Goal: Task Accomplishment & Management: Complete application form

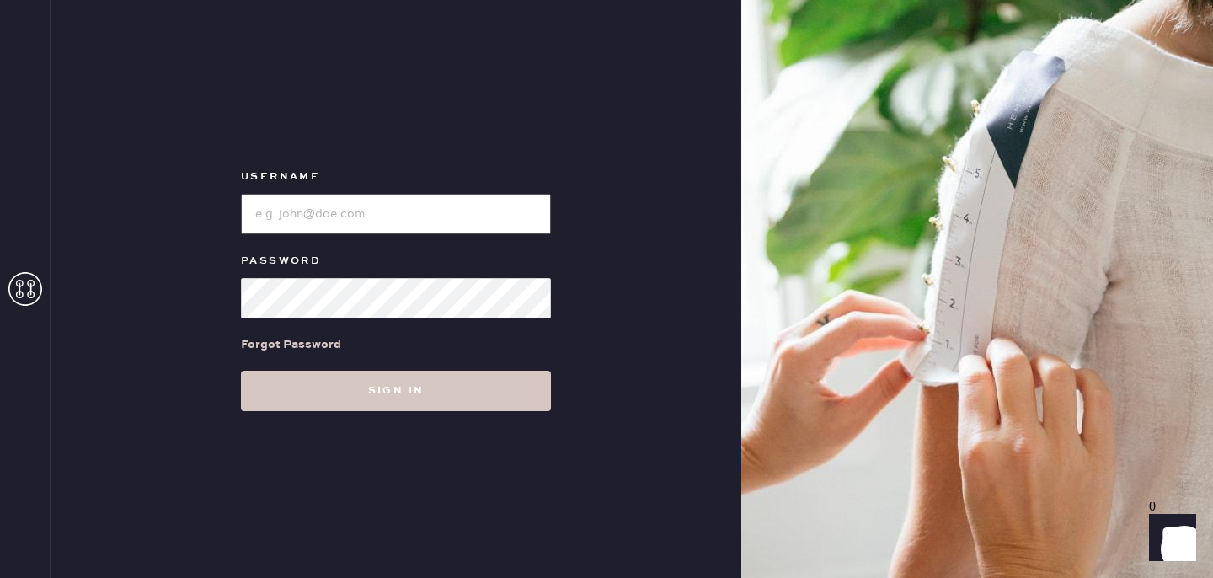
click at [367, 218] on input "loginName" at bounding box center [396, 214] width 310 height 40
type input "reformationsantamonica"
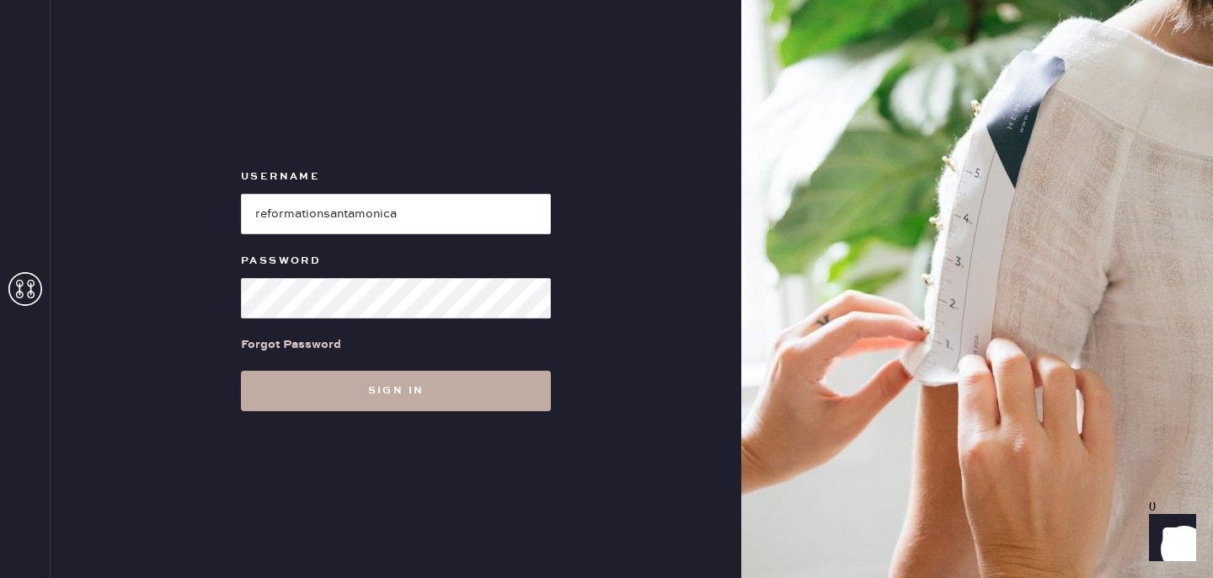
click at [372, 386] on button "Sign in" at bounding box center [396, 391] width 310 height 40
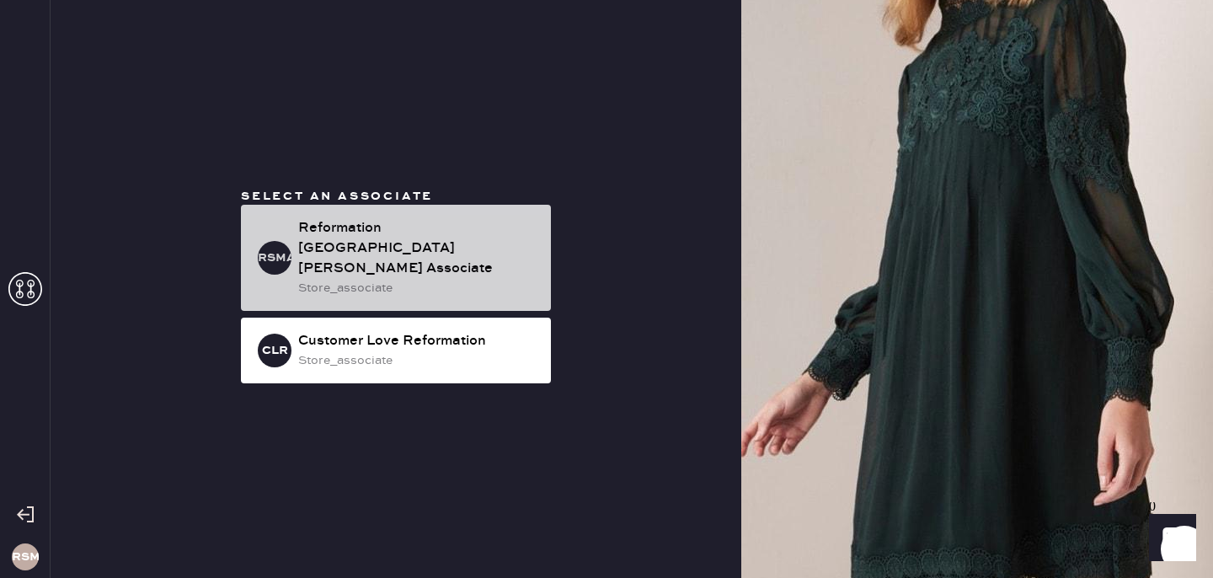
click at [413, 240] on div "Reformation [GEOGRAPHIC_DATA][PERSON_NAME] Associate" at bounding box center [417, 248] width 239 height 61
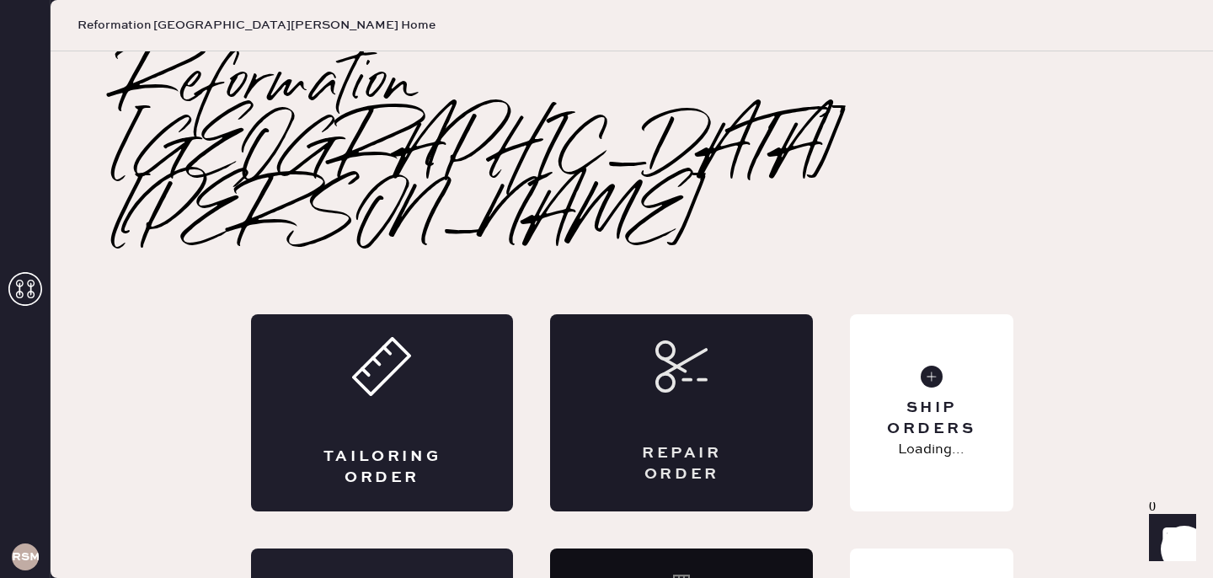
click at [652, 314] on div "Repair Order" at bounding box center [681, 412] width 263 height 197
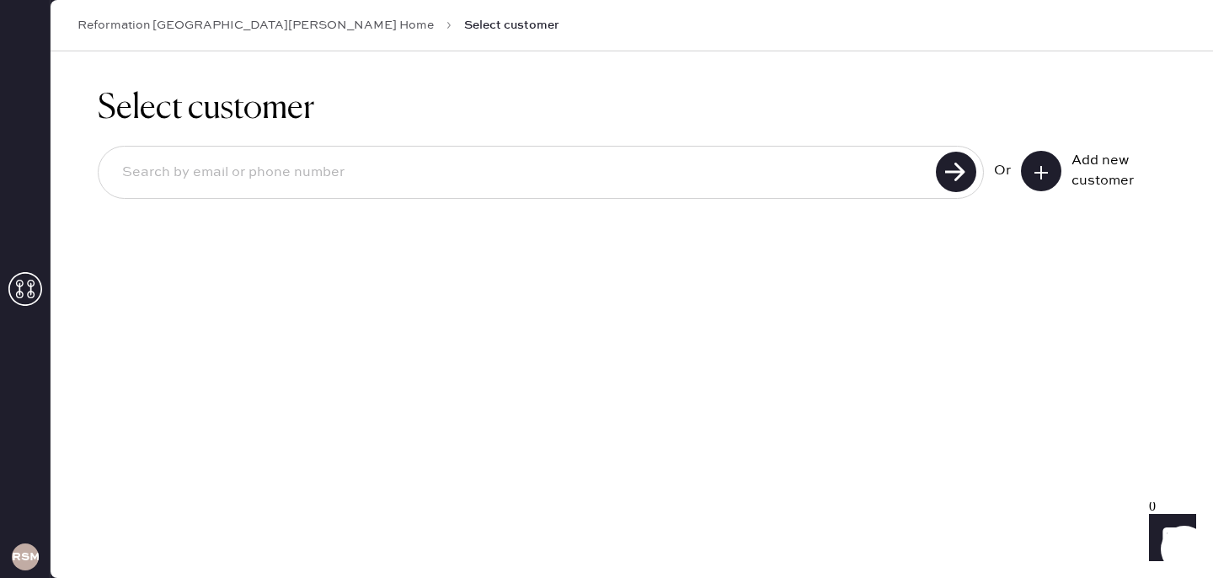
click at [1051, 173] on button at bounding box center [1041, 171] width 40 height 40
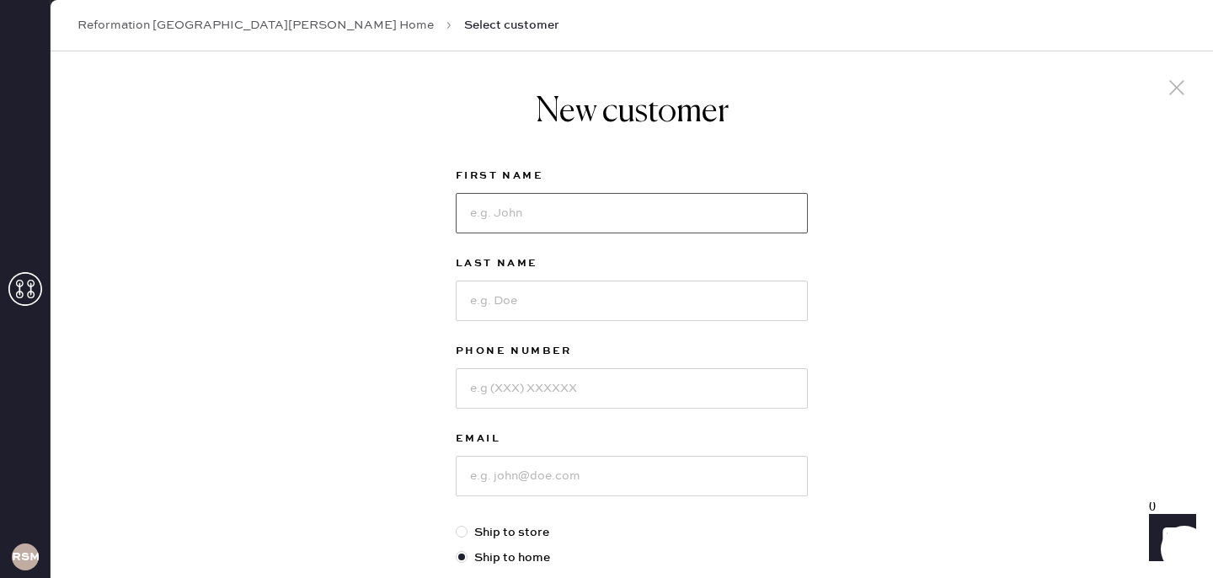
click at [628, 224] on input at bounding box center [632, 213] width 352 height 40
type input "[PERSON_NAME]"
click at [615, 302] on input at bounding box center [632, 301] width 352 height 40
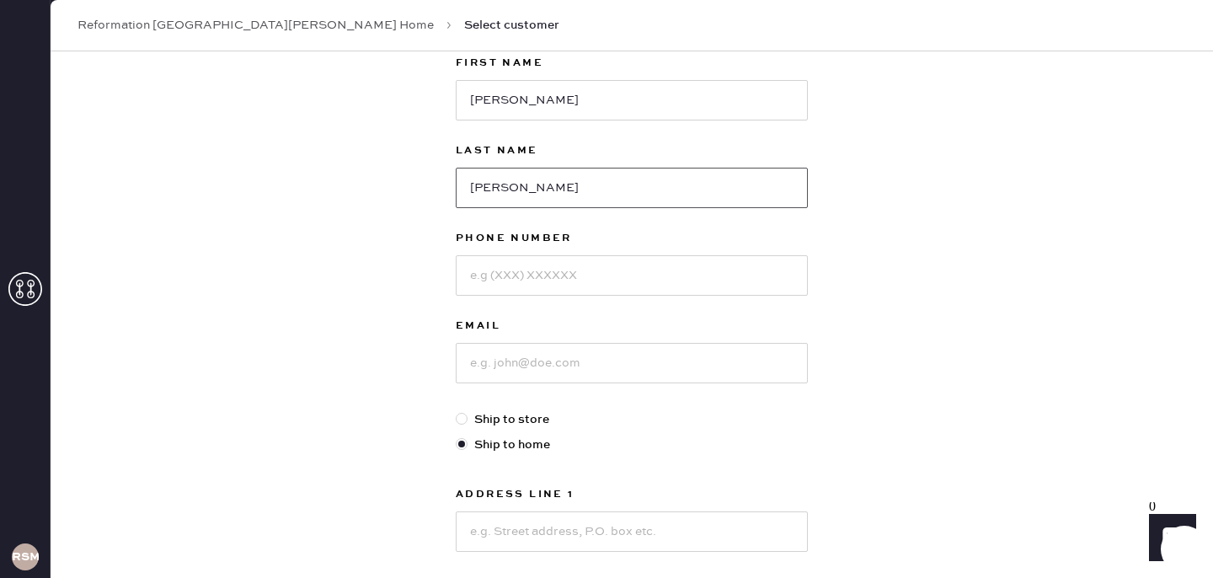
scroll to position [160, 0]
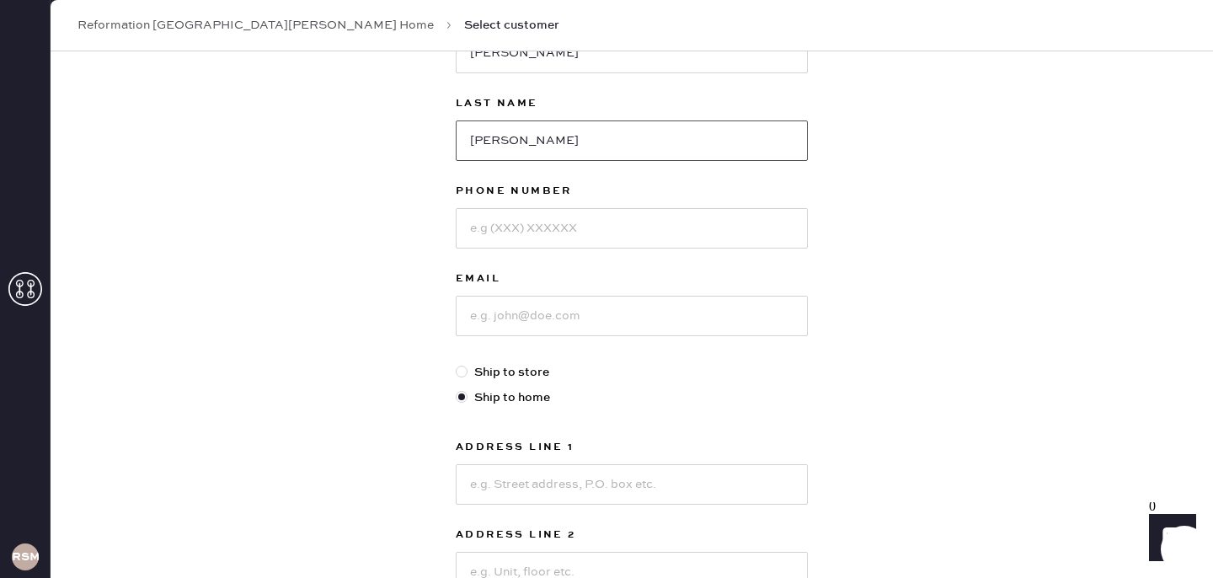
type input "[PERSON_NAME]"
click at [618, 238] on input at bounding box center [632, 228] width 352 height 40
type input "2535499014"
click at [546, 314] on input at bounding box center [632, 316] width 352 height 40
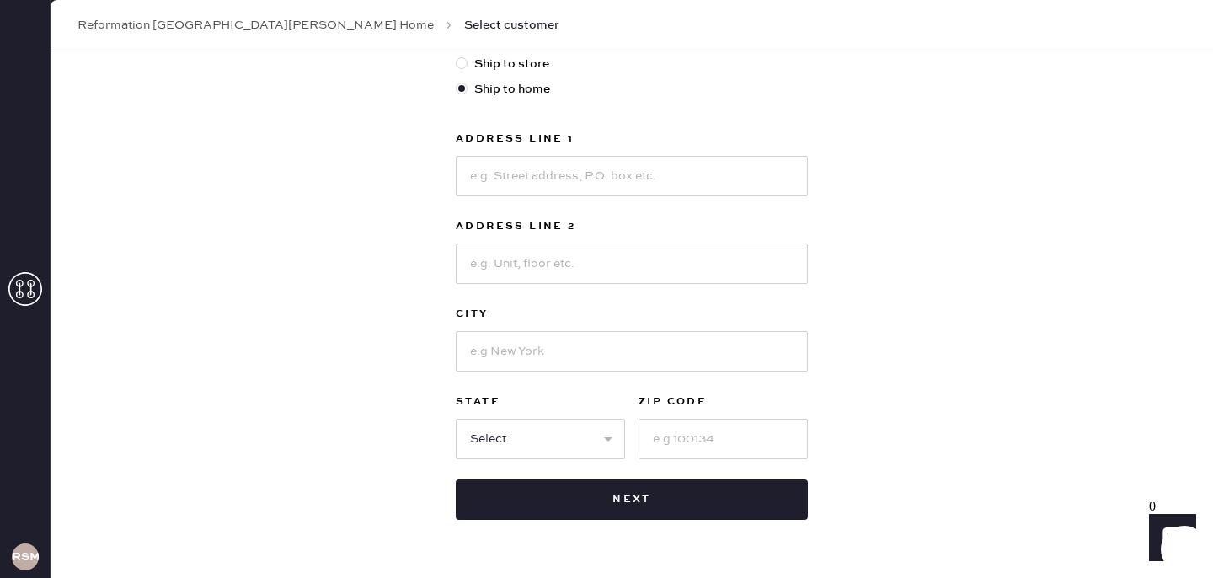
scroll to position [486, 0]
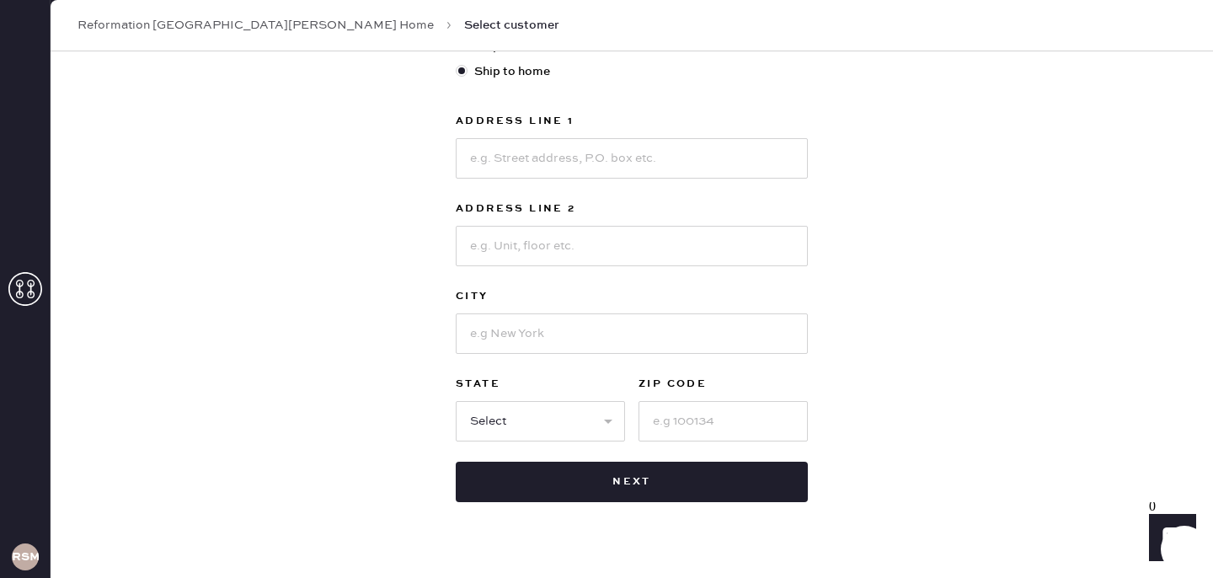
type input "[EMAIL_ADDRESS][DOMAIN_NAME]"
click at [565, 143] on input at bounding box center [632, 158] width 352 height 40
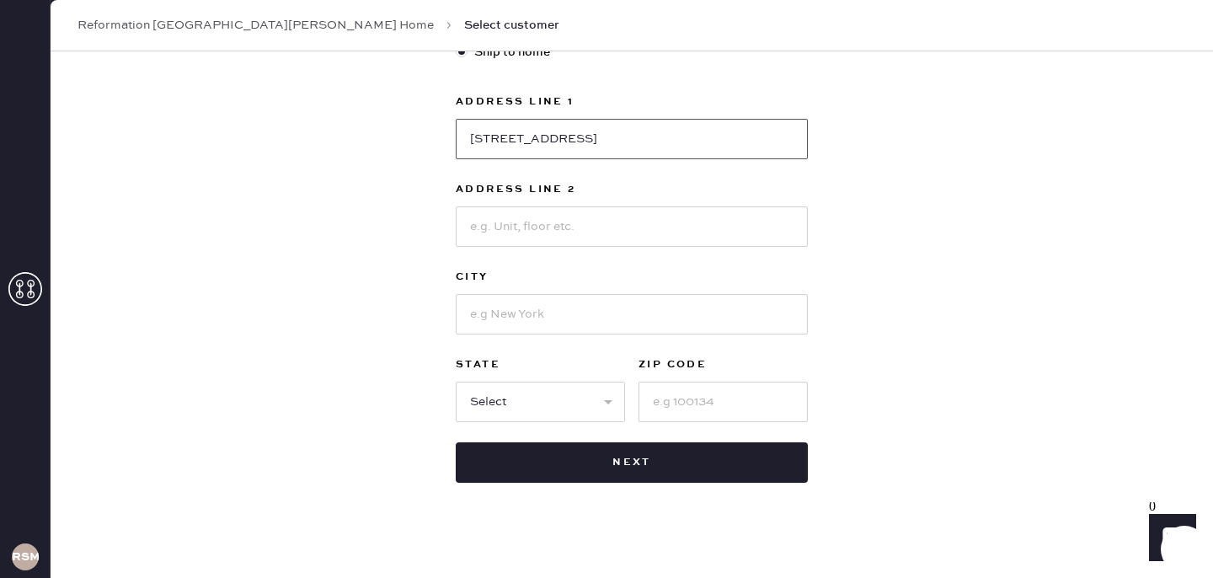
type input "[STREET_ADDRESS]"
click at [494, 310] on input at bounding box center [632, 314] width 352 height 40
type input "[GEOGRAPHIC_DATA][PERSON_NAME]"
click at [487, 394] on select "Select AK AL AR AZ CA CO CT [GEOGRAPHIC_DATA] DE FL [GEOGRAPHIC_DATA] HI [GEOGR…" at bounding box center [540, 402] width 169 height 40
select select "CA"
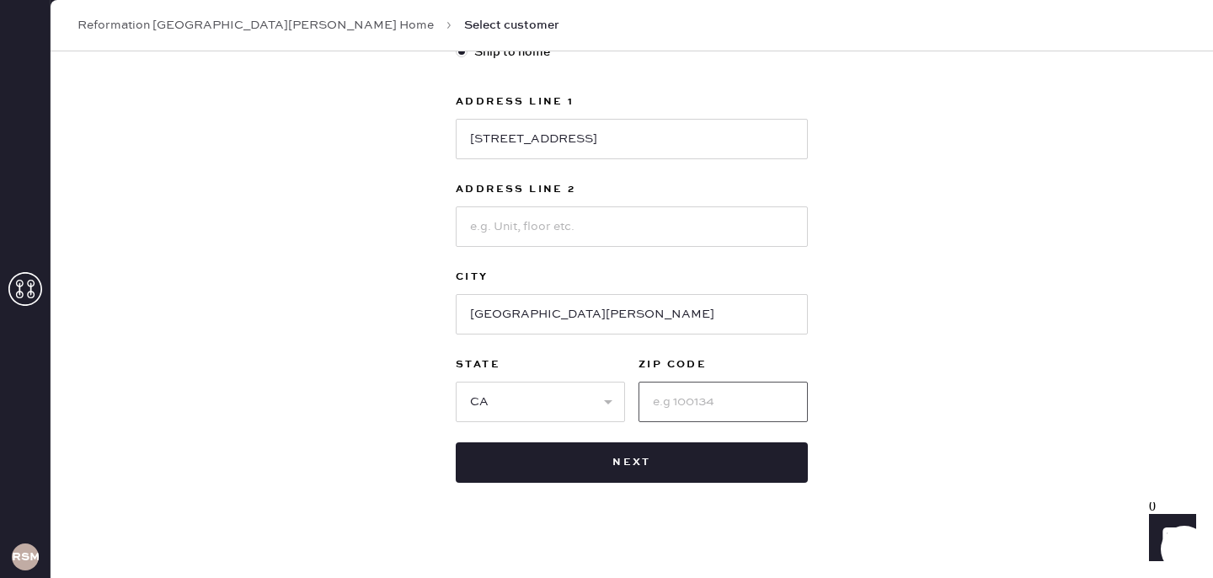
click at [678, 394] on input at bounding box center [723, 402] width 169 height 40
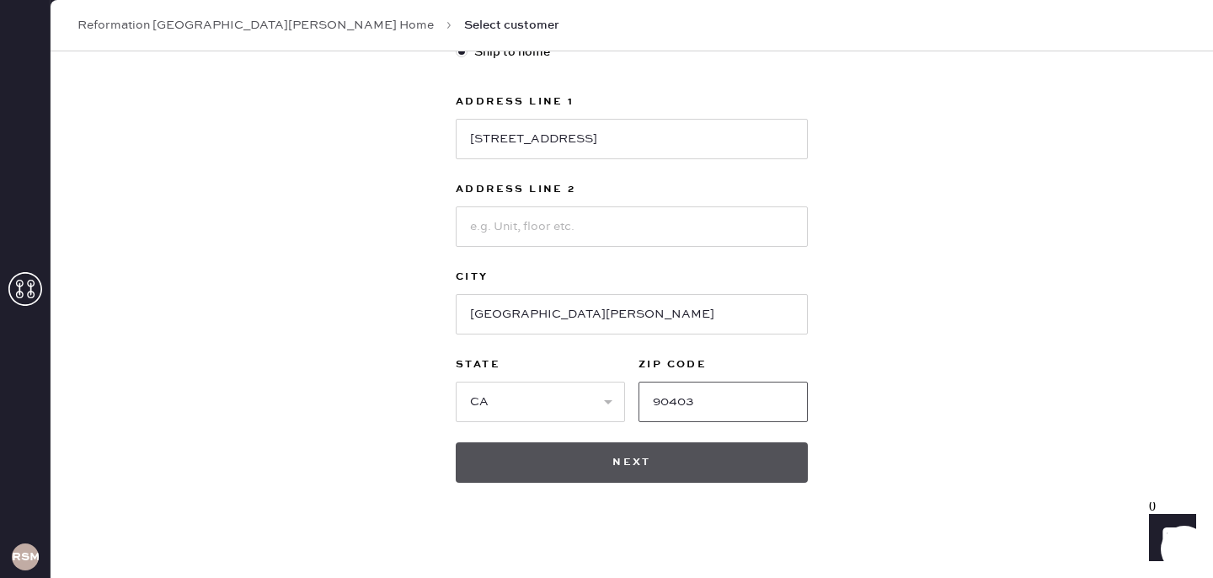
type input "90403"
click at [647, 461] on button "Next" at bounding box center [632, 462] width 352 height 40
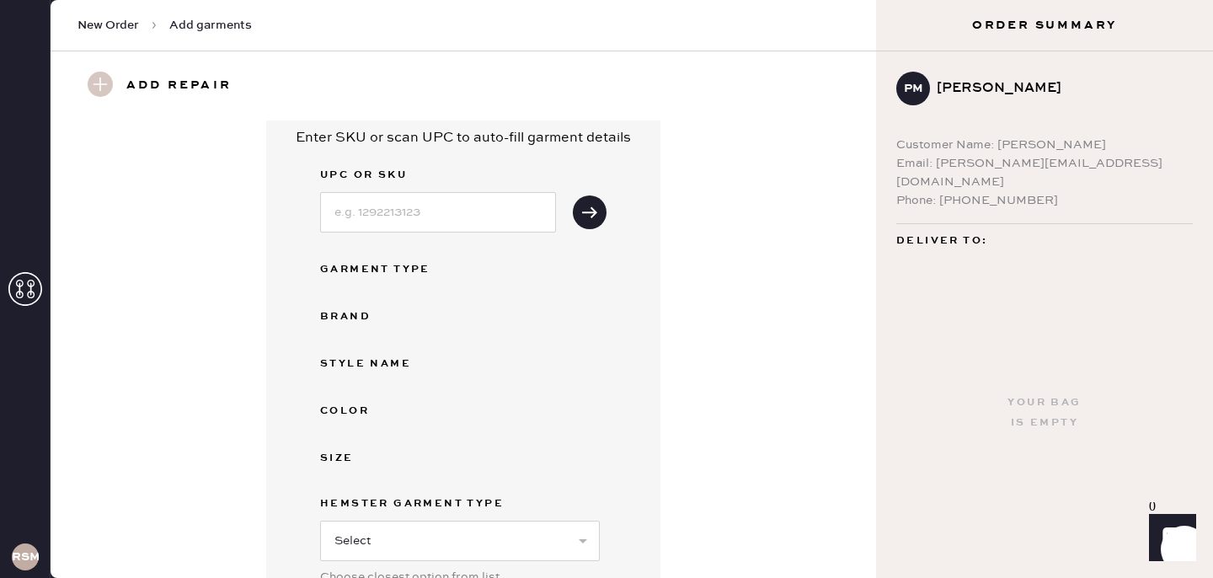
scroll to position [52, 0]
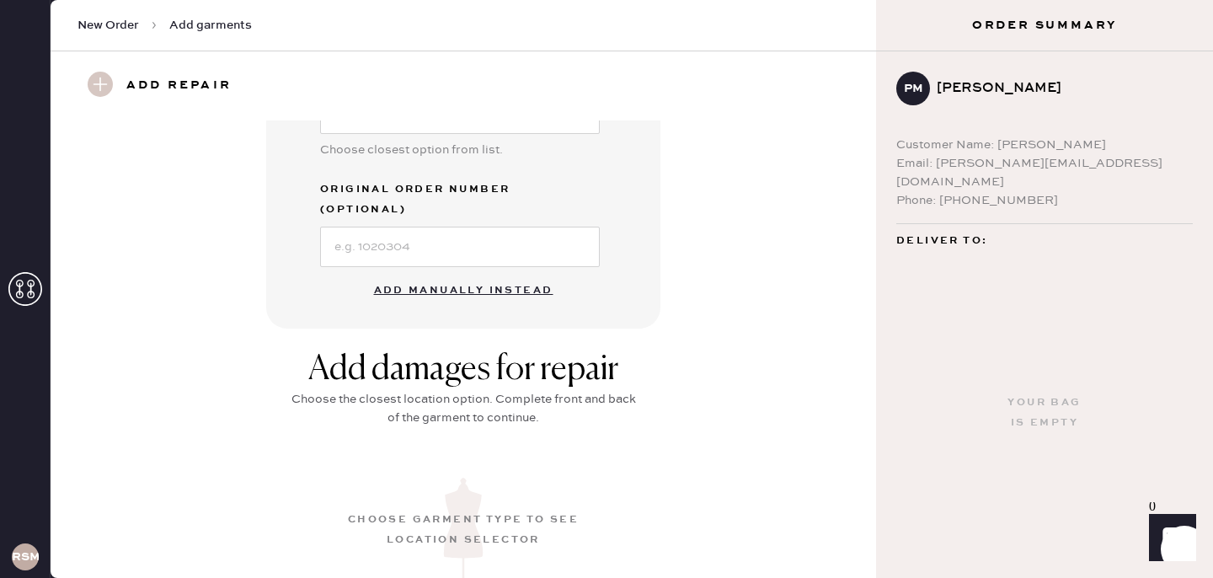
click at [451, 274] on button "Add manually instead" at bounding box center [464, 291] width 200 height 34
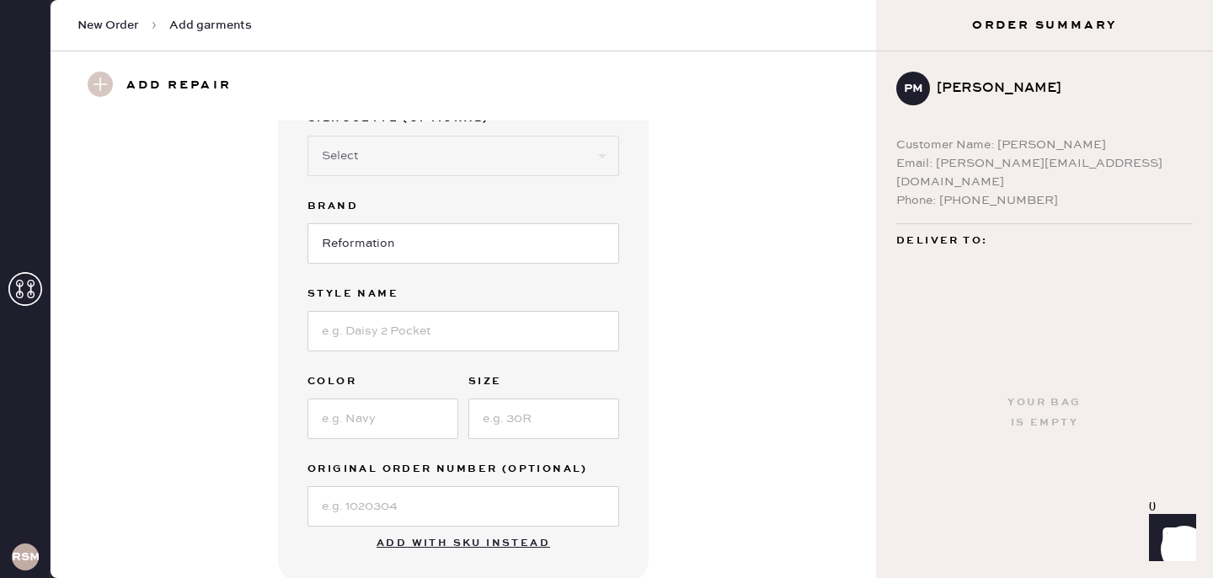
scroll to position [0, 0]
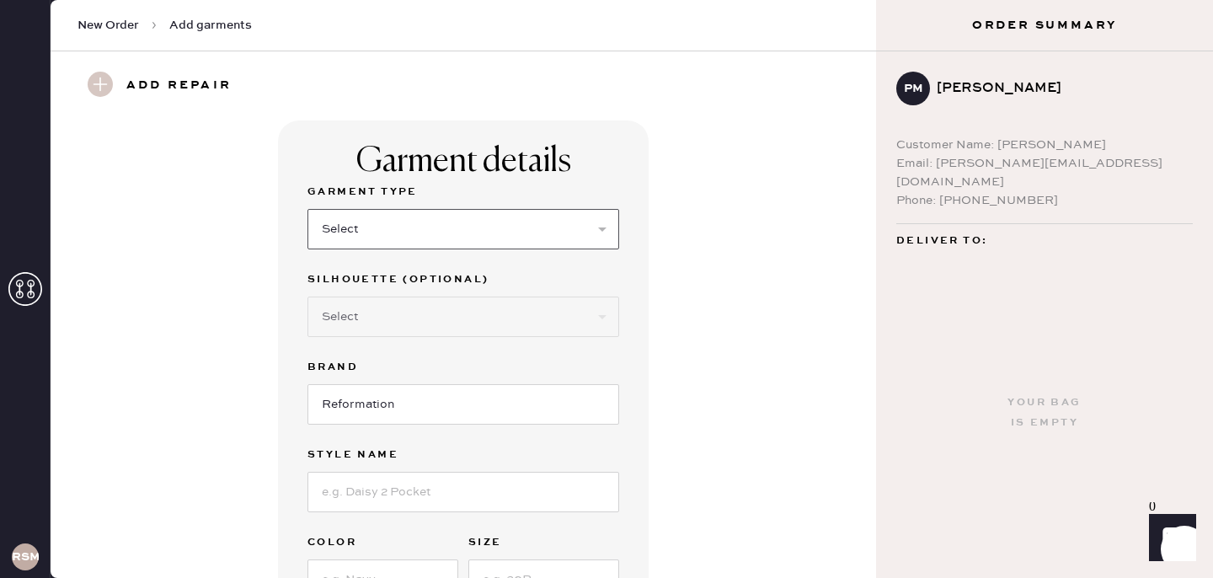
click at [521, 227] on select "Select Basic Skirt Jeans Leggings Pants Shorts Basic Sleeved Dress Basic Sleeve…" at bounding box center [463, 229] width 312 height 40
select select "5"
click at [482, 299] on select "Select Short Sleeves Long Sleeves Other" at bounding box center [463, 317] width 312 height 40
select select "18"
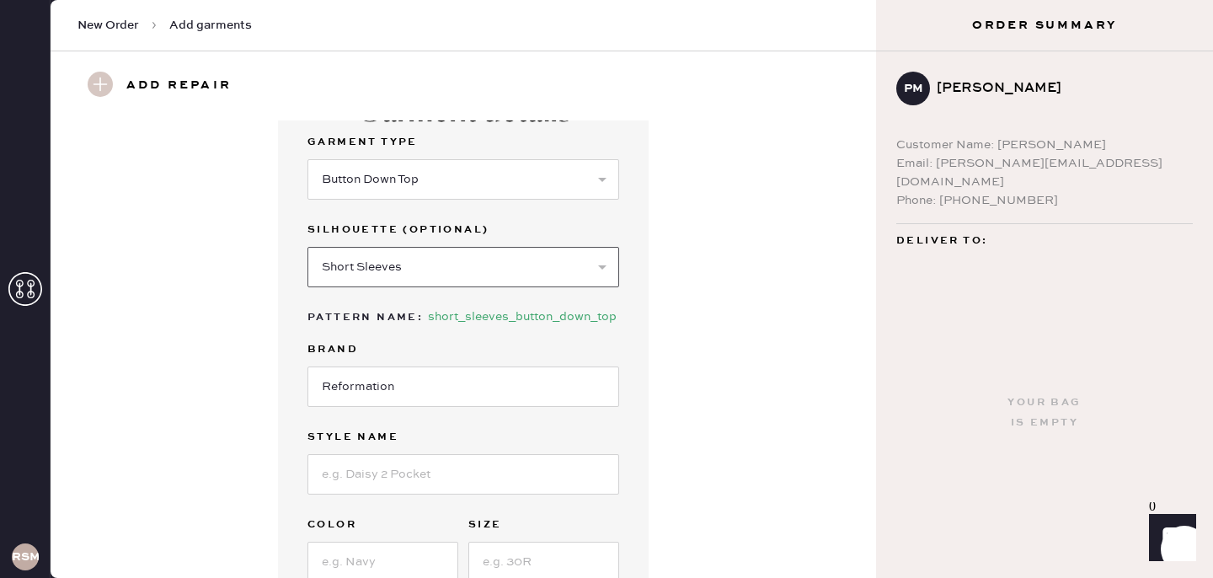
scroll to position [56, 0]
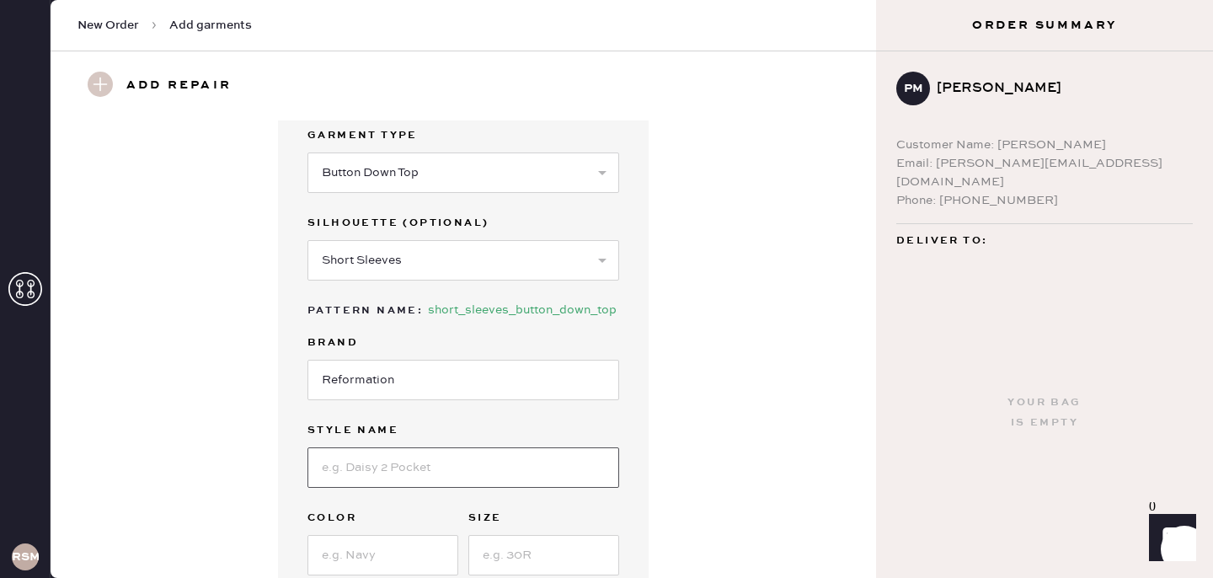
click at [440, 468] on input at bounding box center [463, 467] width 312 height 40
type input "skyler"
click at [337, 557] on input at bounding box center [382, 555] width 151 height 40
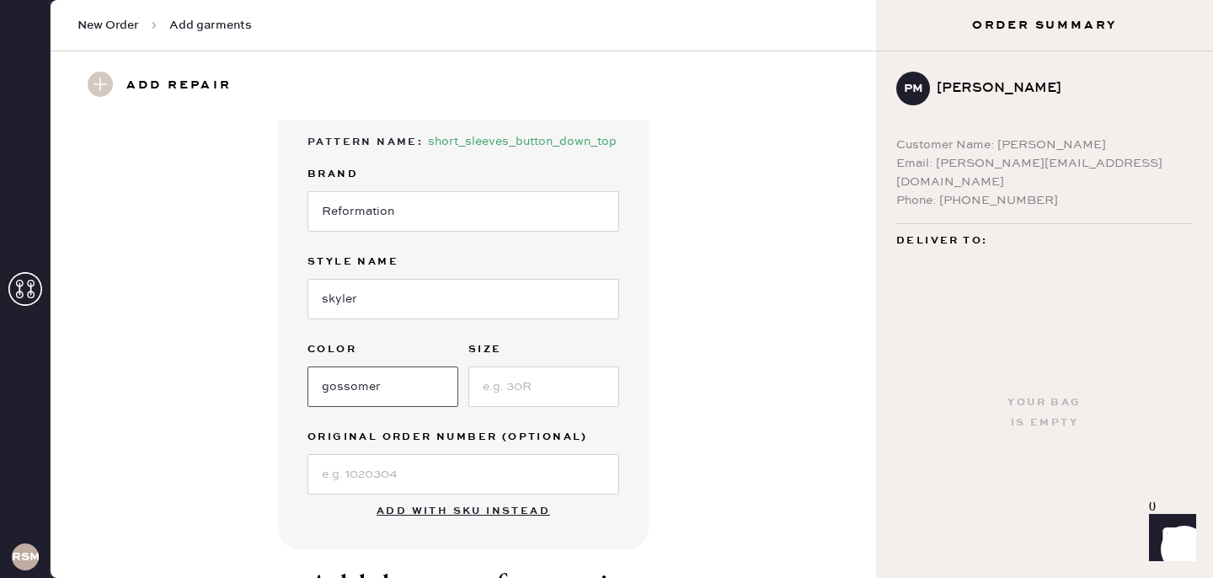
scroll to position [227, 0]
type input "gossomer"
click at [541, 388] on input at bounding box center [543, 384] width 151 height 40
type input "2"
click at [395, 492] on button "Add with SKU instead" at bounding box center [463, 509] width 194 height 34
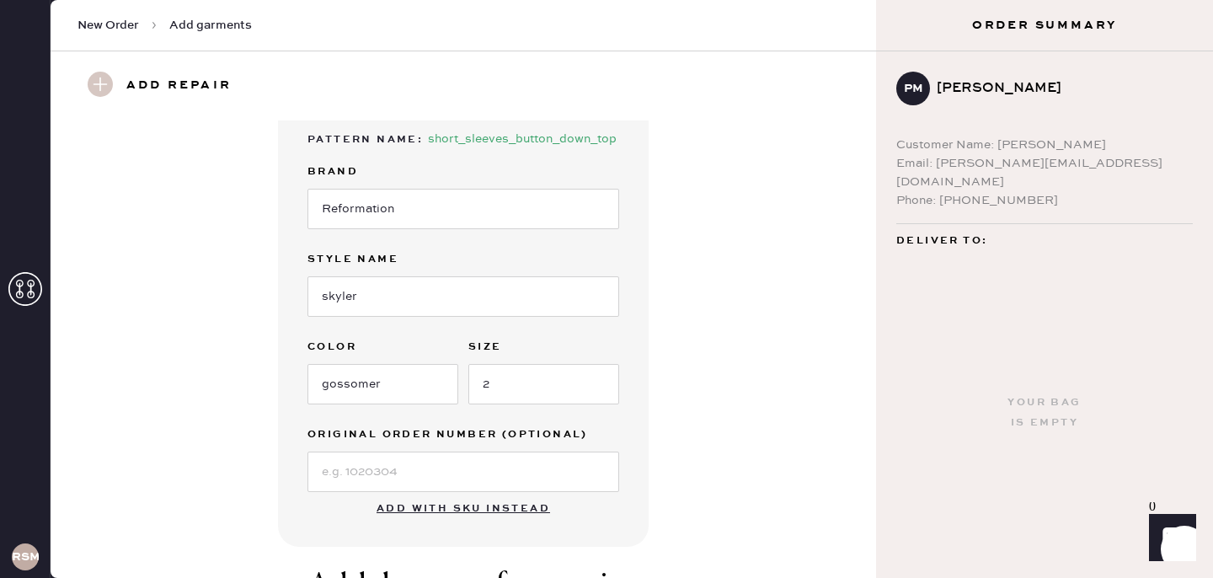
scroll to position [265, 0]
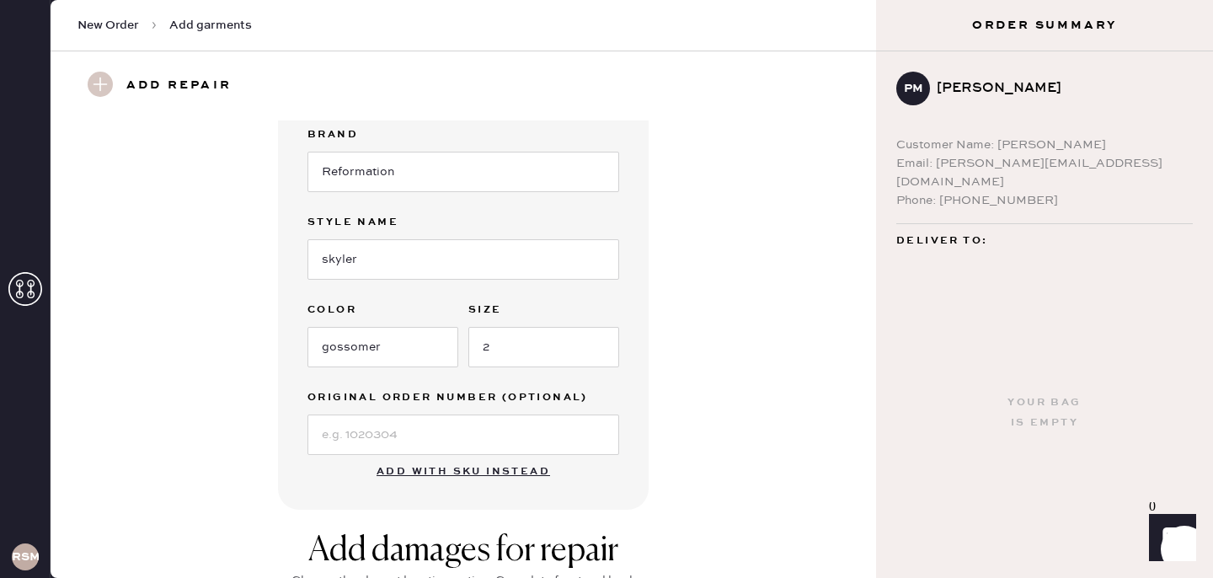
select select "5"
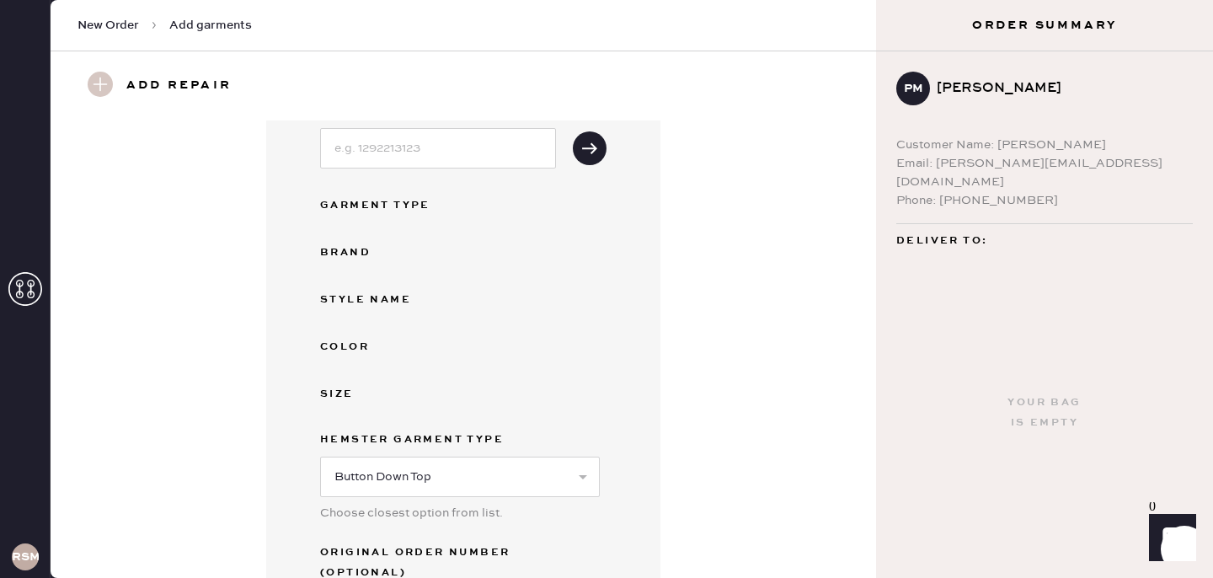
scroll to position [0, 0]
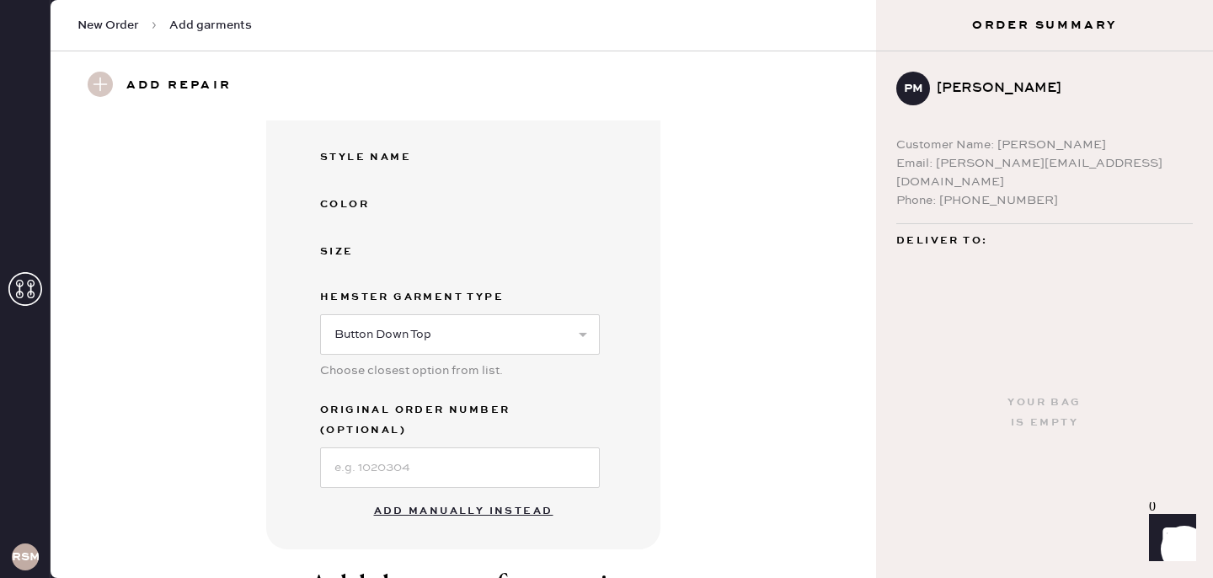
click at [476, 495] on button "Add manually instead" at bounding box center [464, 512] width 200 height 34
select select "5"
select select "18"
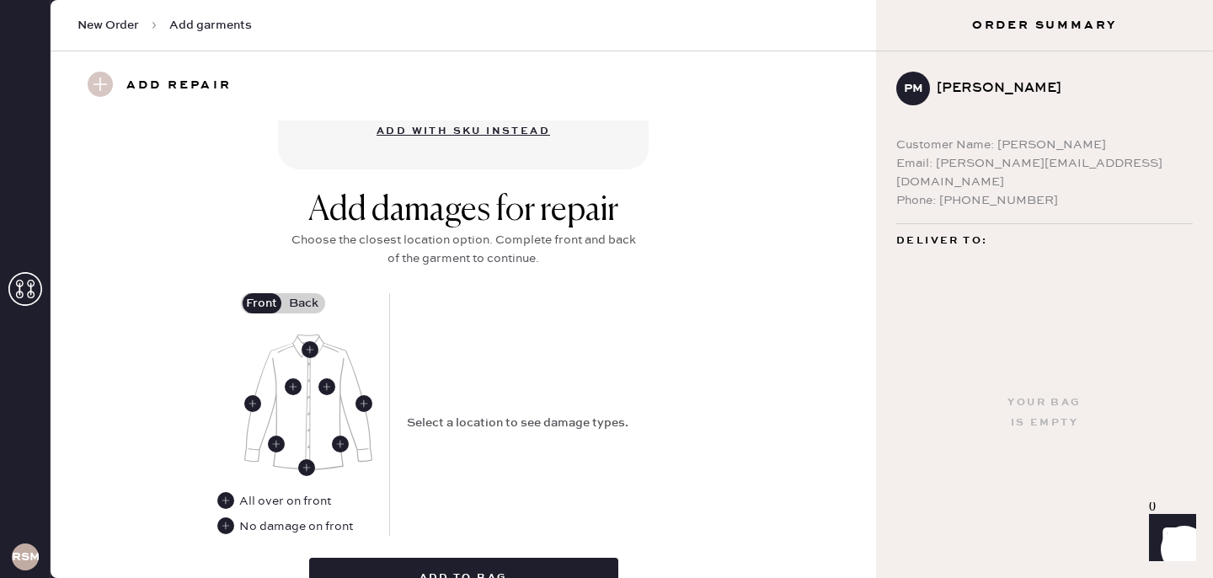
scroll to position [575, 0]
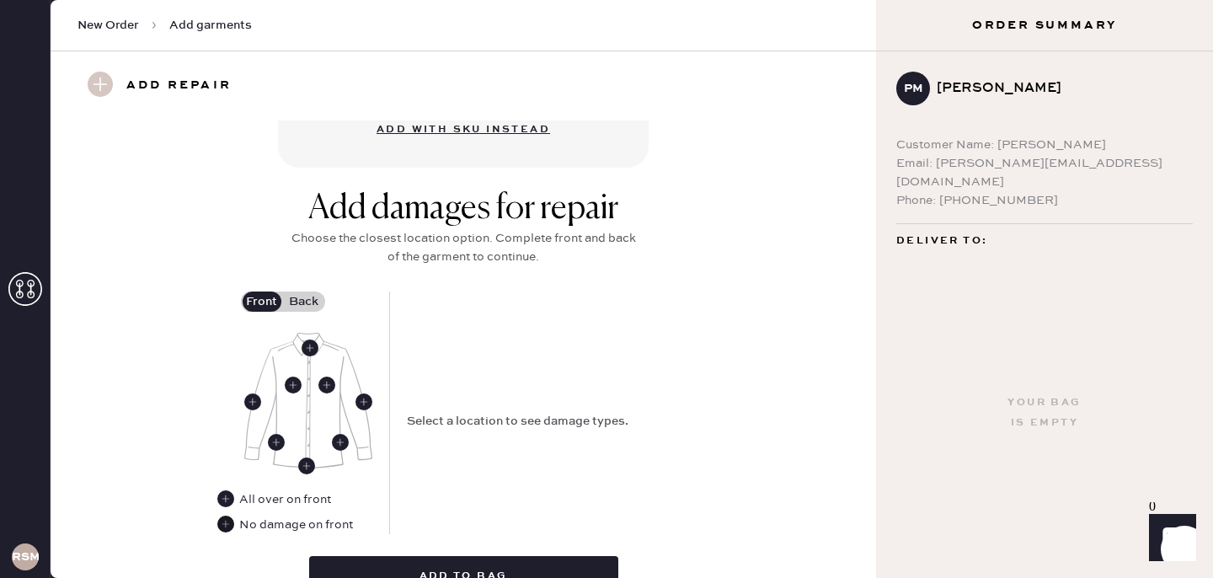
click at [222, 522] on use at bounding box center [225, 524] width 17 height 17
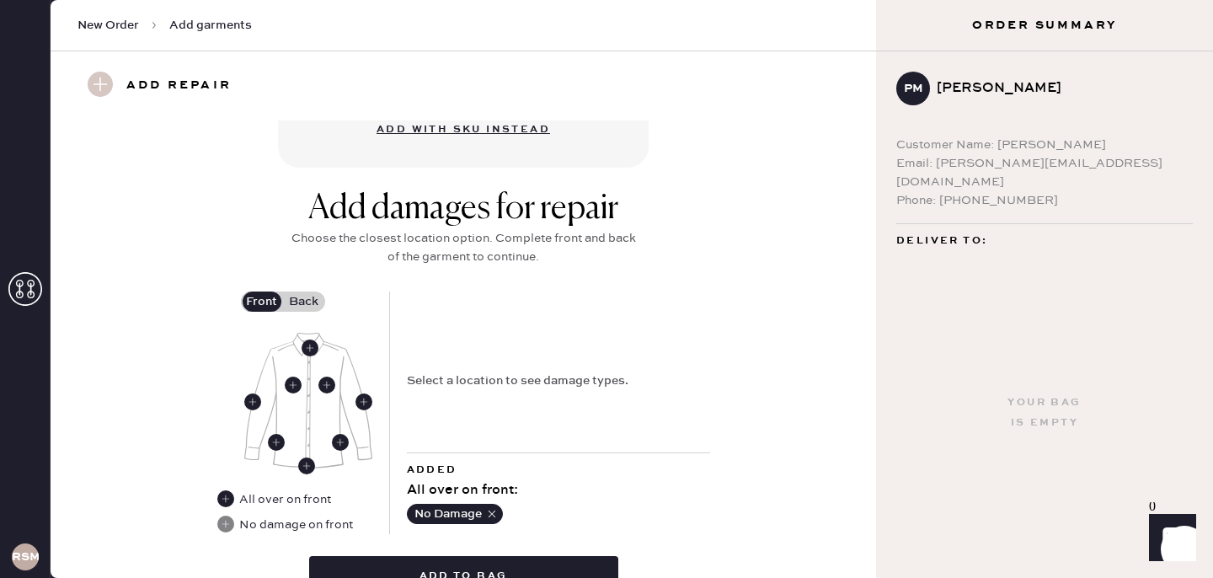
click at [307, 302] on label "Back" at bounding box center [304, 301] width 42 height 20
click at [304, 302] on input "Back" at bounding box center [304, 302] width 0 height 0
click at [275, 439] on use at bounding box center [276, 442] width 17 height 17
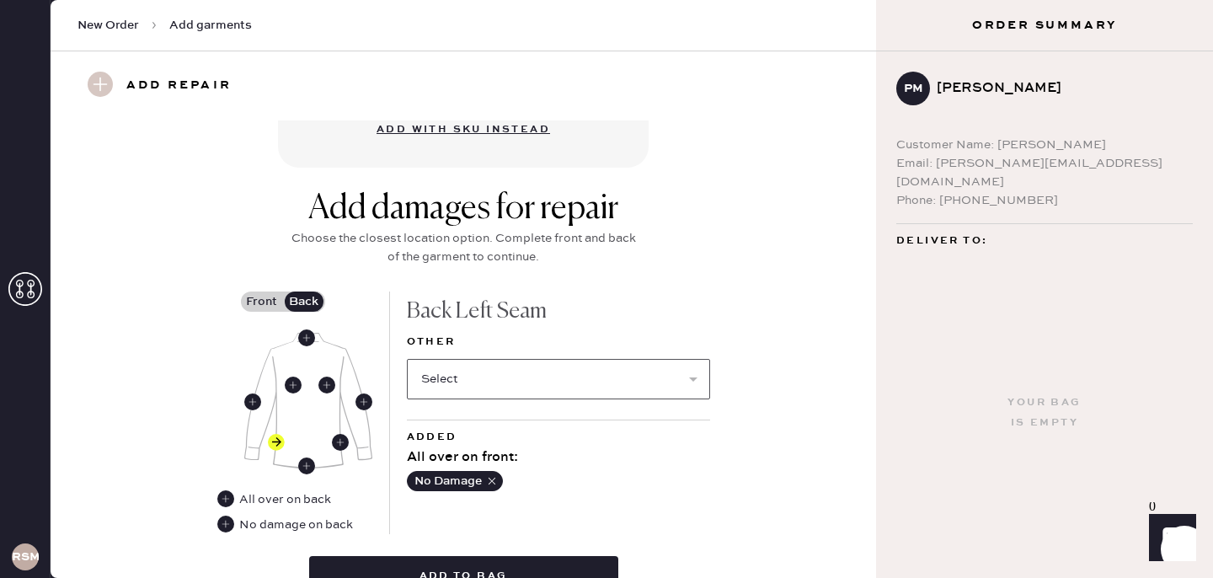
click at [528, 376] on select "Select Broken / Ripped Hem Broken Beads Broken Button Broken Elastic Broken Hoo…" at bounding box center [558, 379] width 303 height 40
select select "1689"
select select
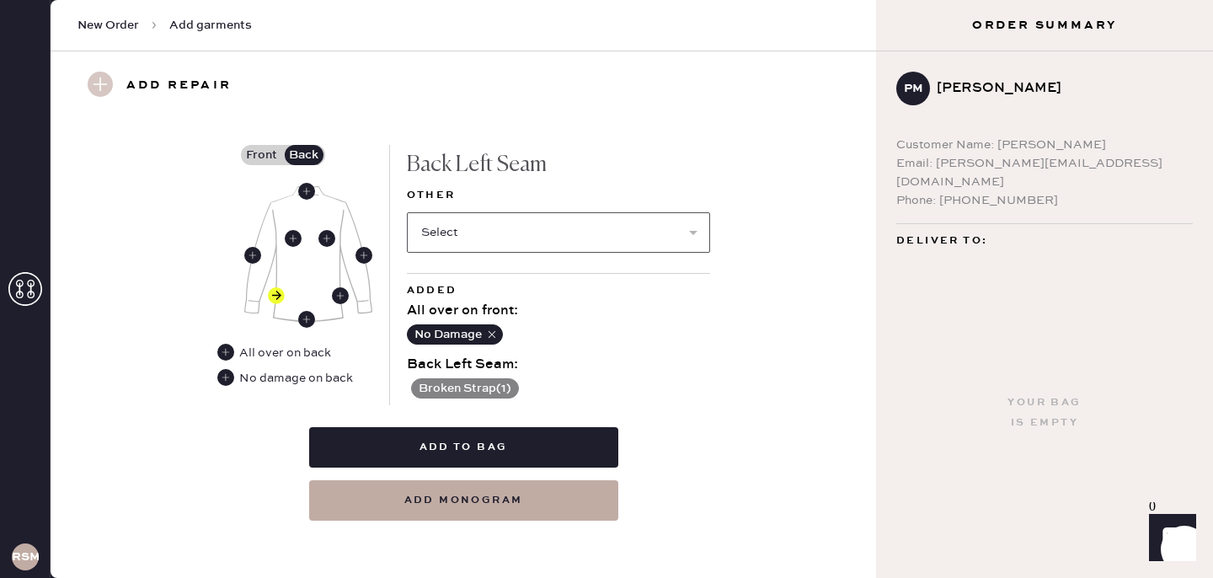
scroll to position [724, 0]
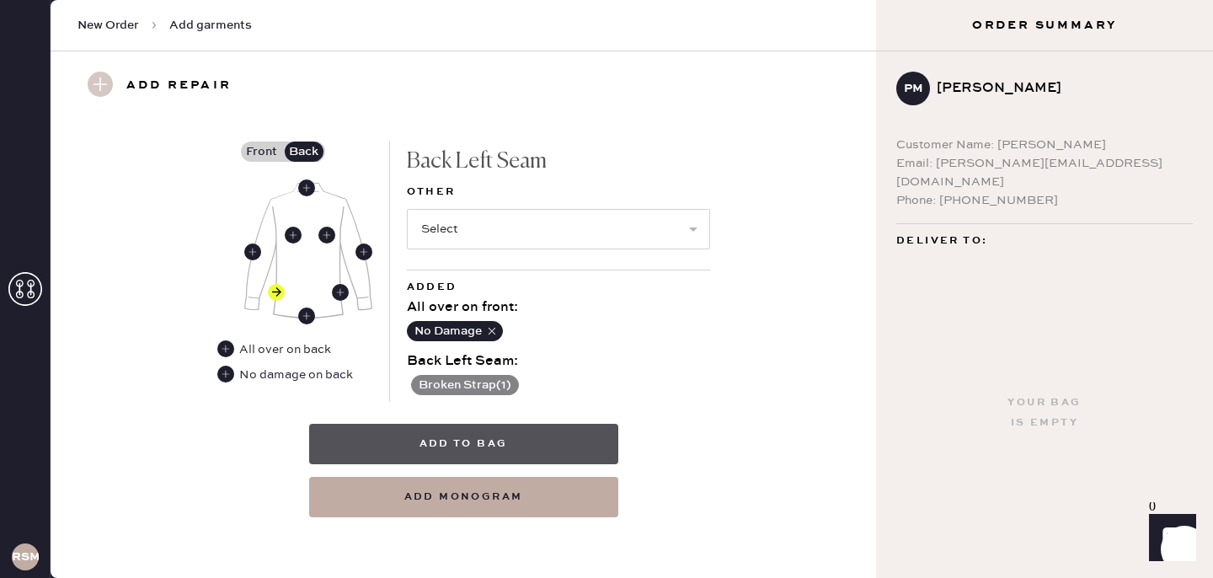
click at [484, 452] on button "Add to bag" at bounding box center [463, 444] width 309 height 40
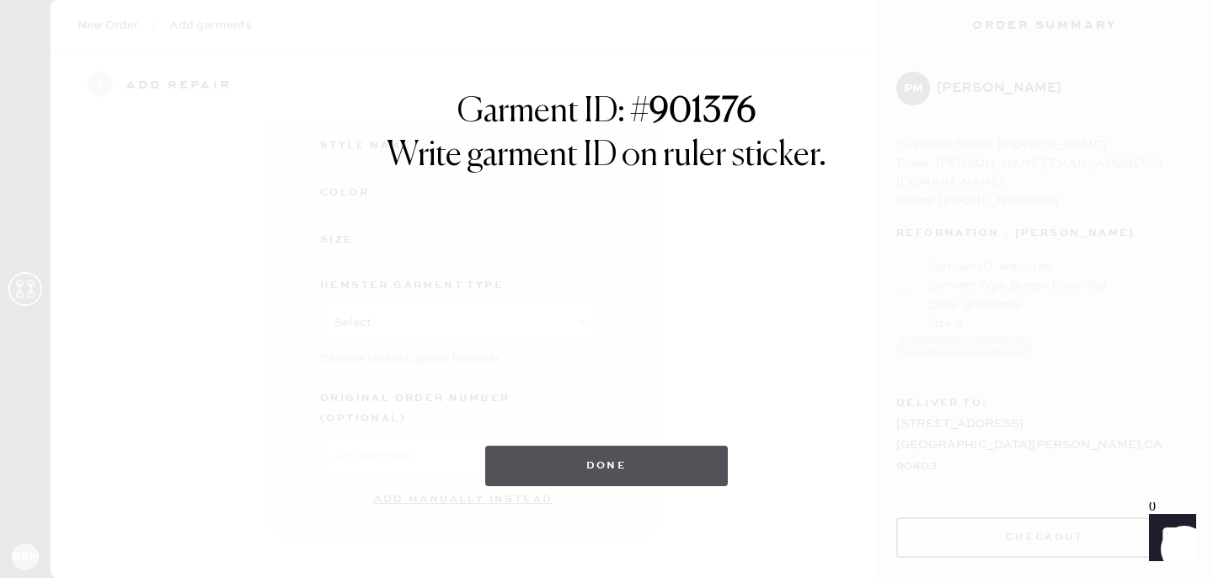
scroll to position [251, 0]
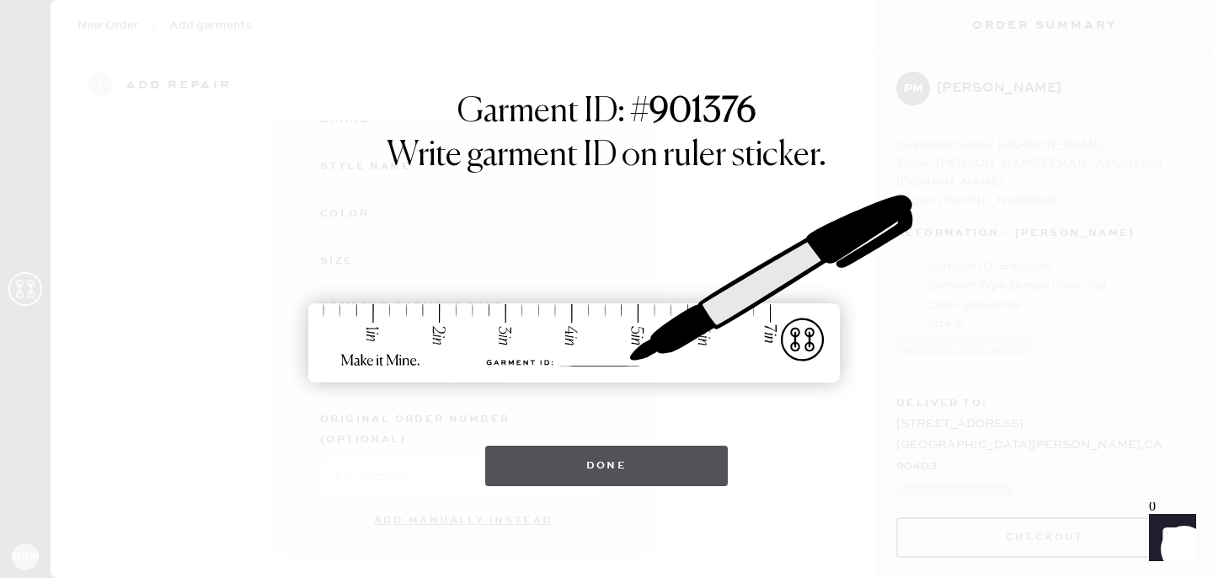
click at [564, 471] on button "Done" at bounding box center [606, 466] width 243 height 40
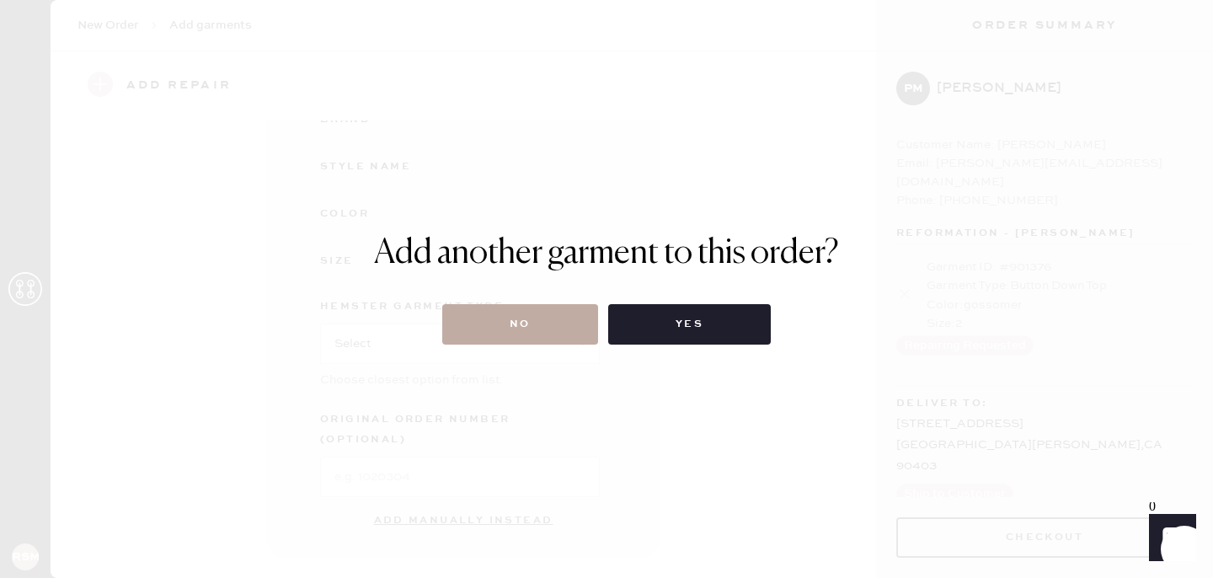
click at [553, 313] on button "No" at bounding box center [520, 324] width 156 height 40
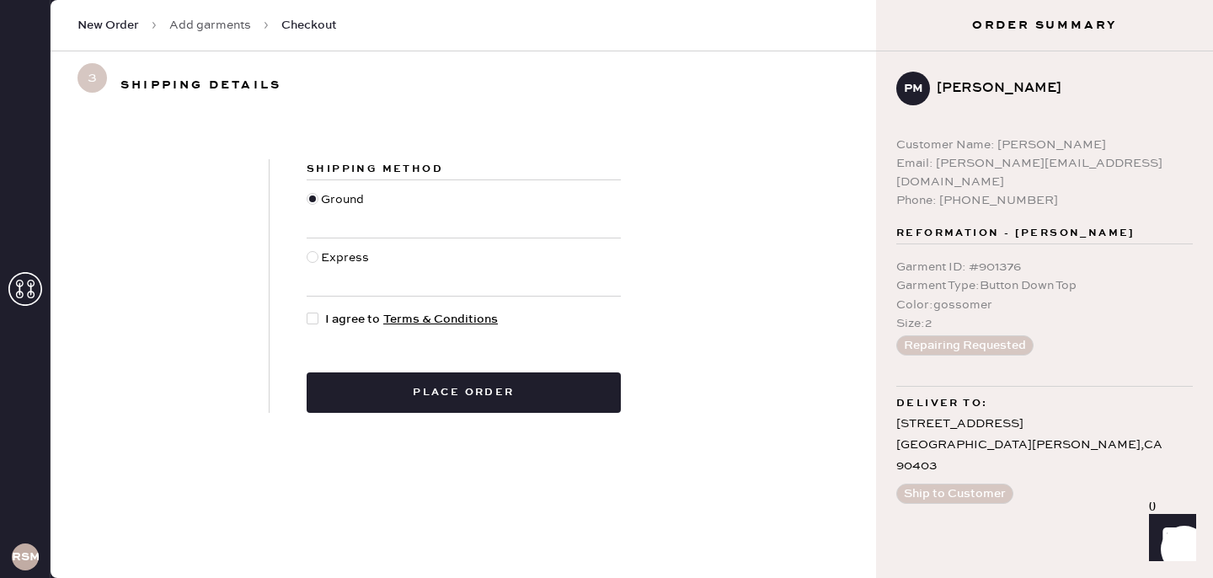
click at [312, 318] on div at bounding box center [313, 319] width 12 height 12
click at [307, 311] on input "I agree to Terms & Conditions" at bounding box center [307, 310] width 1 height 1
checkbox input "true"
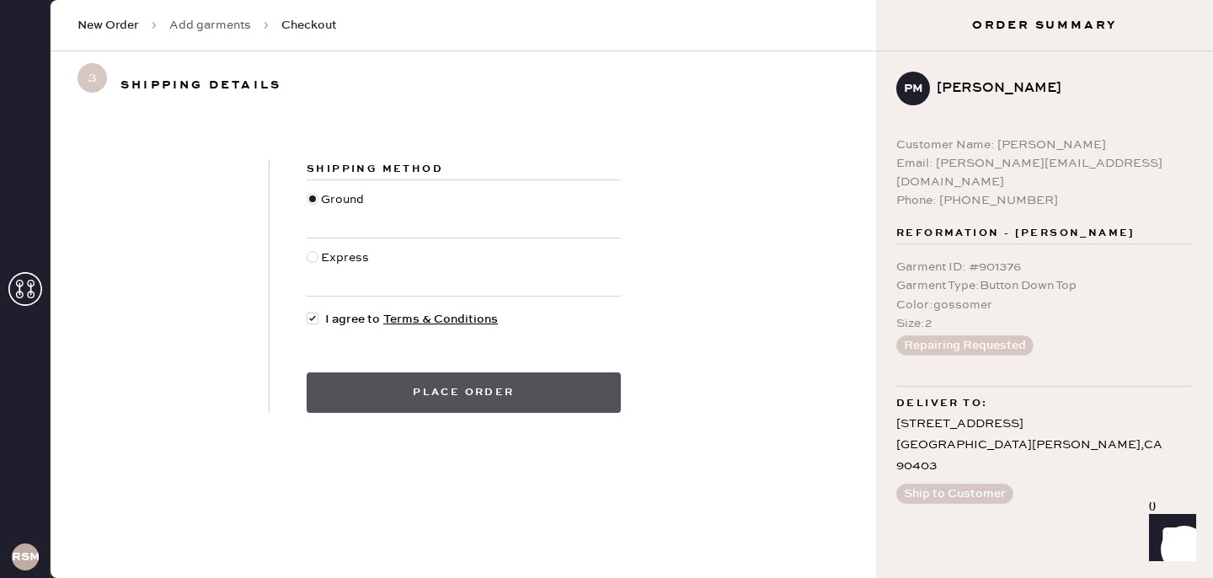
click at [386, 399] on button "Place order" at bounding box center [464, 392] width 314 height 40
